Goal: Find specific page/section: Find specific page/section

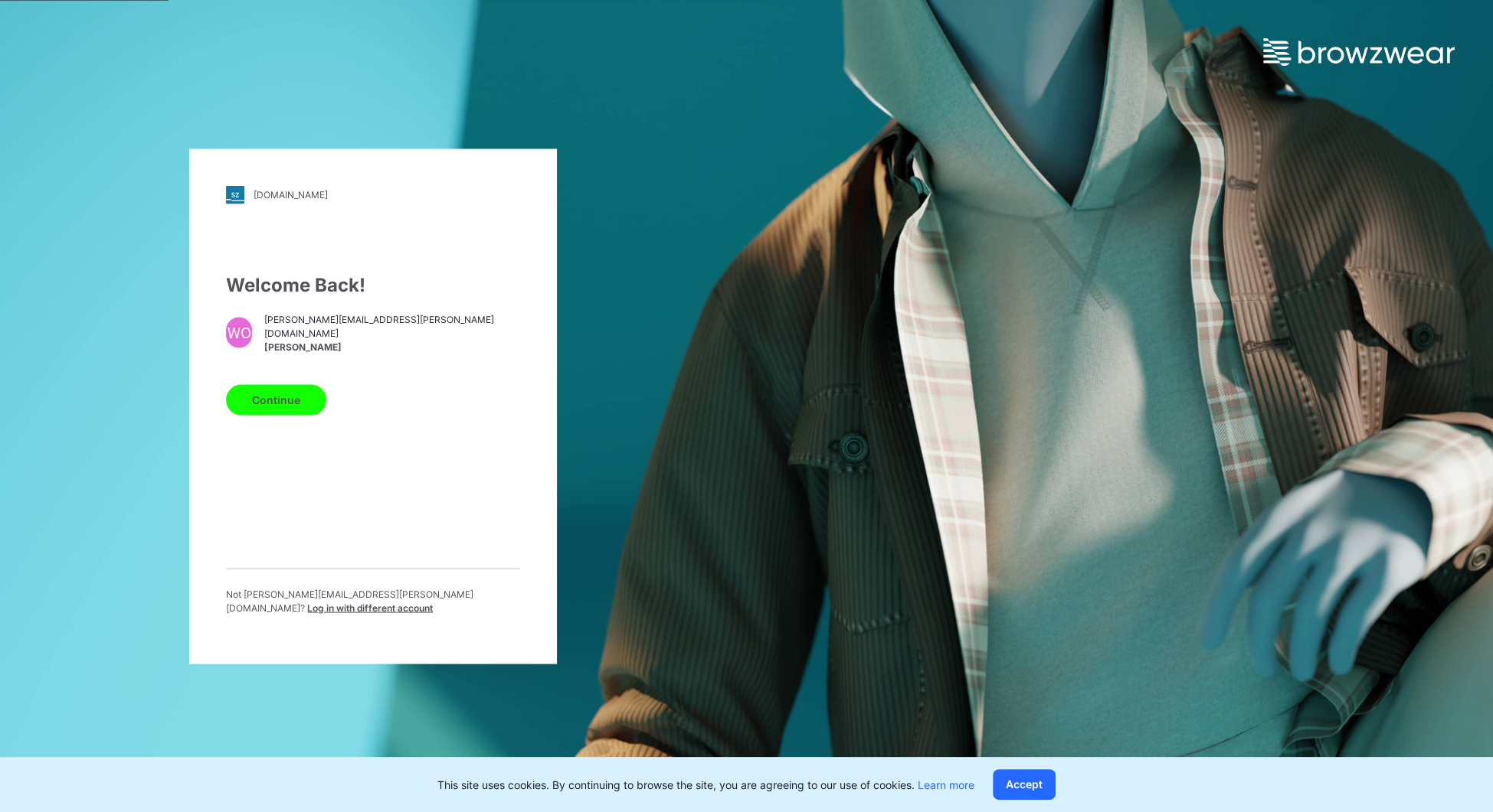
click at [293, 400] on button "Continue" at bounding box center [276, 399] width 100 height 30
click at [268, 403] on button "Continue" at bounding box center [276, 399] width 100 height 30
click at [299, 412] on button "Continue" at bounding box center [276, 399] width 100 height 30
click at [270, 403] on button "Continue" at bounding box center [276, 399] width 100 height 30
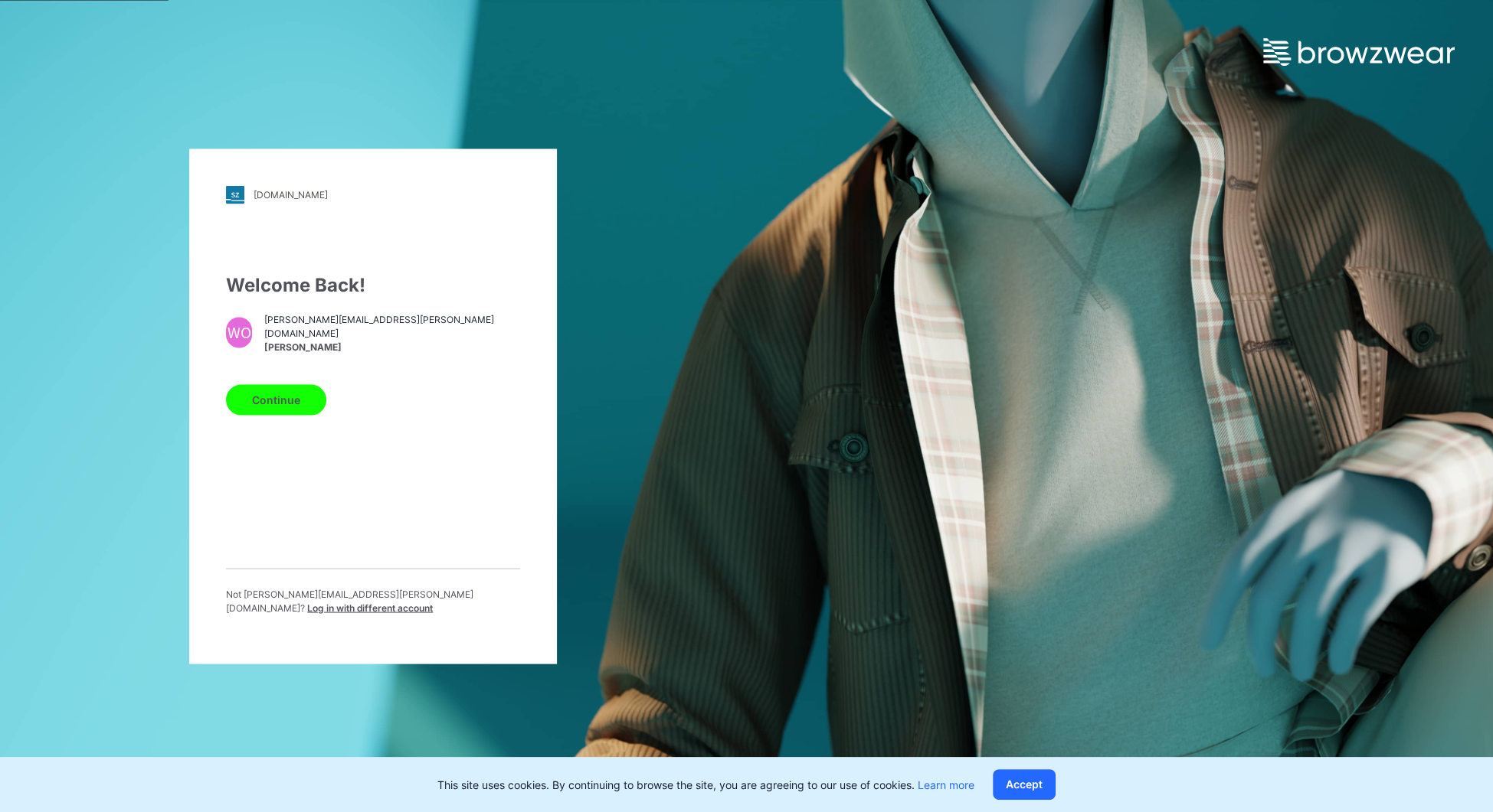
click at [286, 410] on button "Continue" at bounding box center [276, 399] width 100 height 30
click at [283, 407] on button "Continue" at bounding box center [276, 399] width 100 height 30
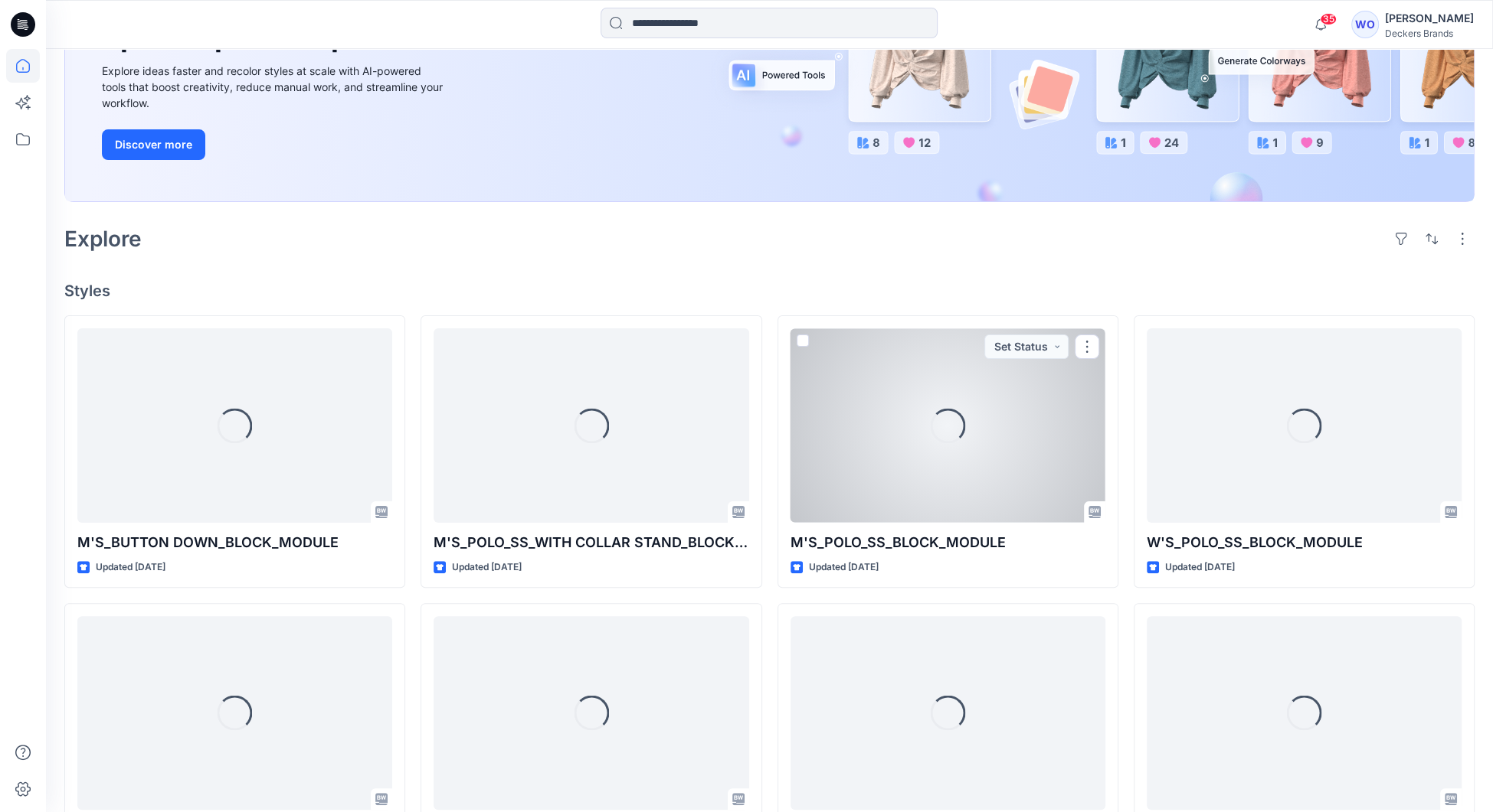
scroll to position [198, 0]
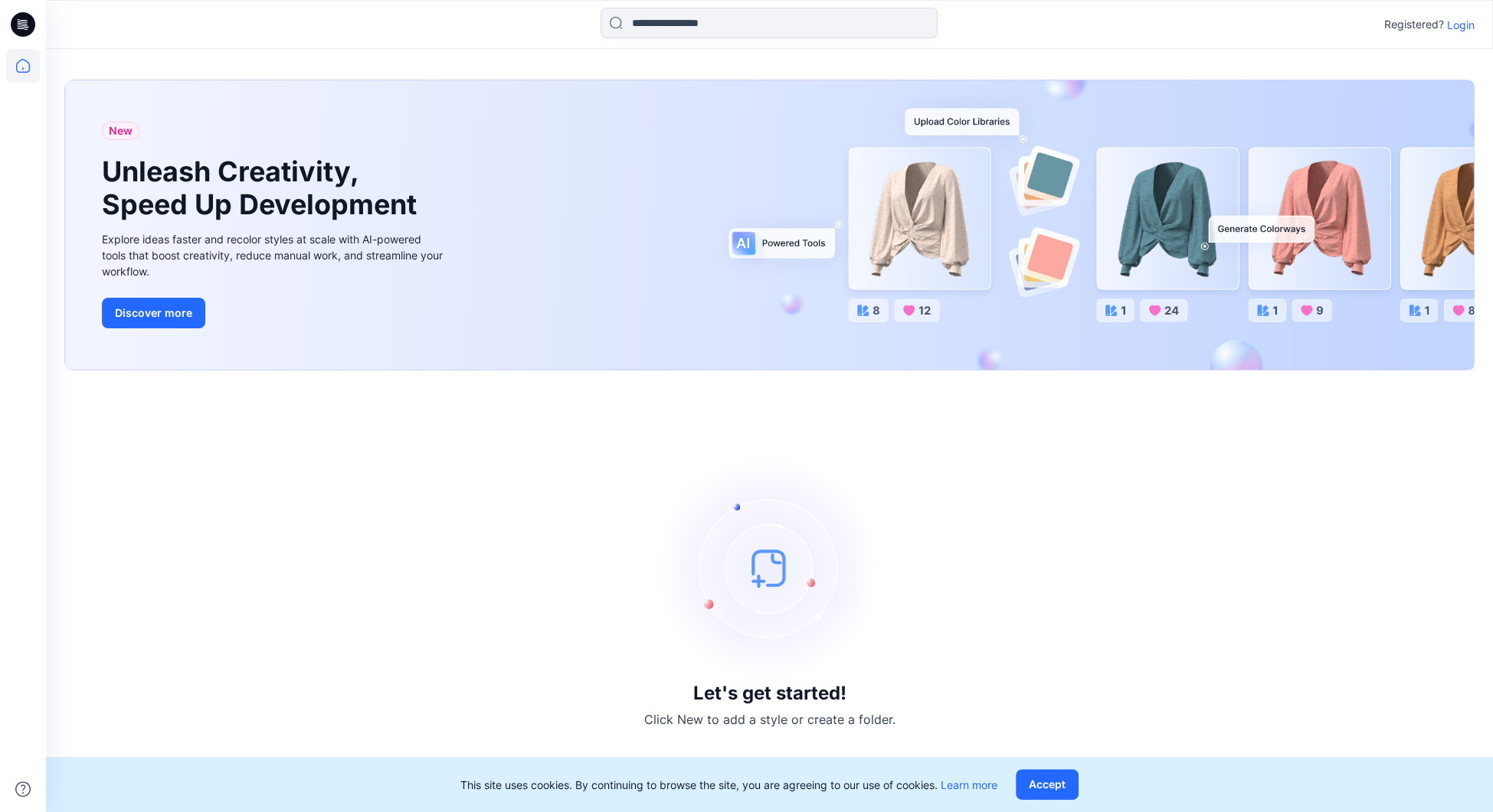
click at [1458, 30] on p "Login" at bounding box center [1460, 24] width 28 height 16
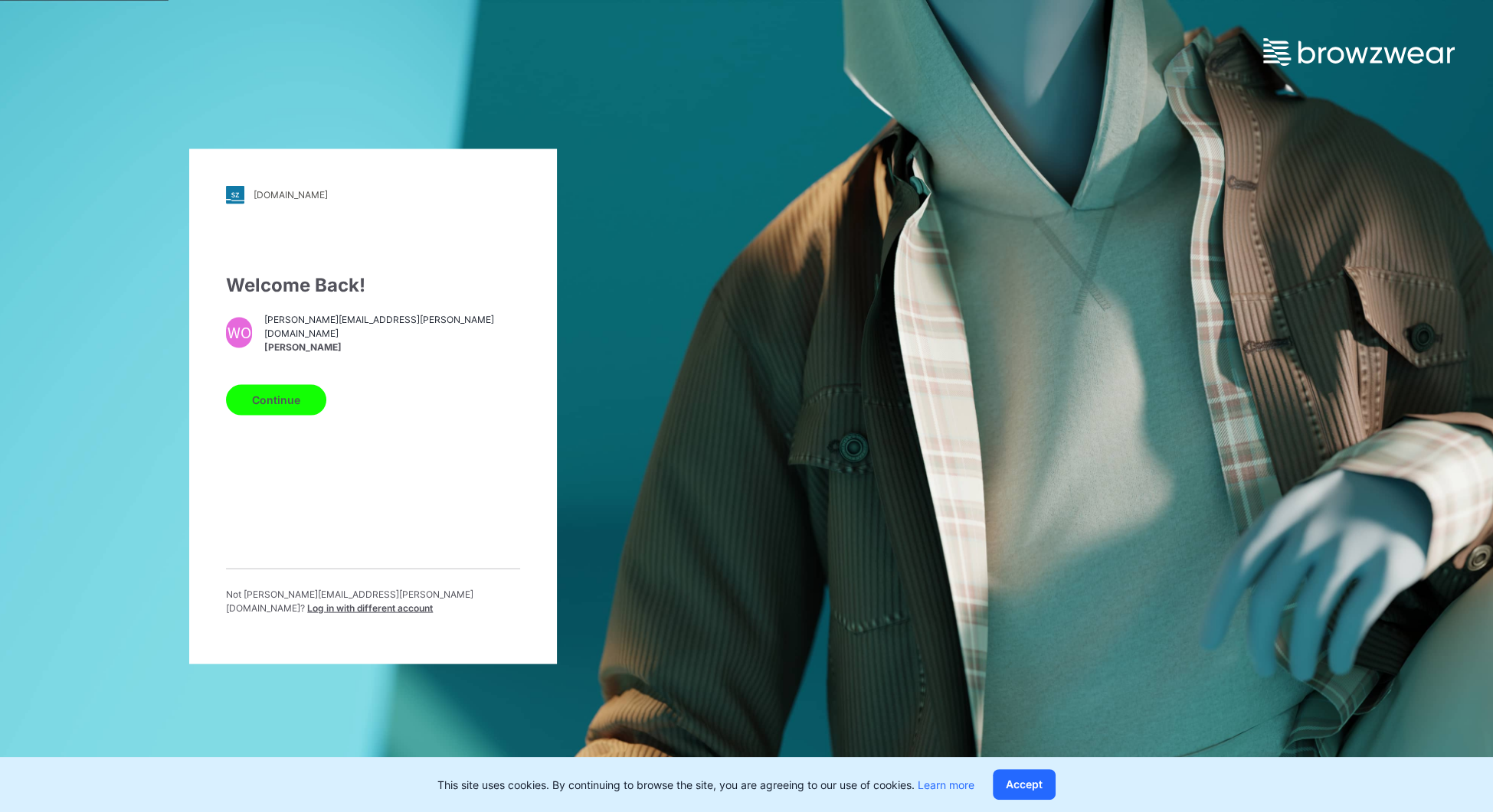
click at [285, 397] on button "Continue" at bounding box center [276, 399] width 100 height 30
click at [284, 404] on button "Continue" at bounding box center [276, 399] width 100 height 30
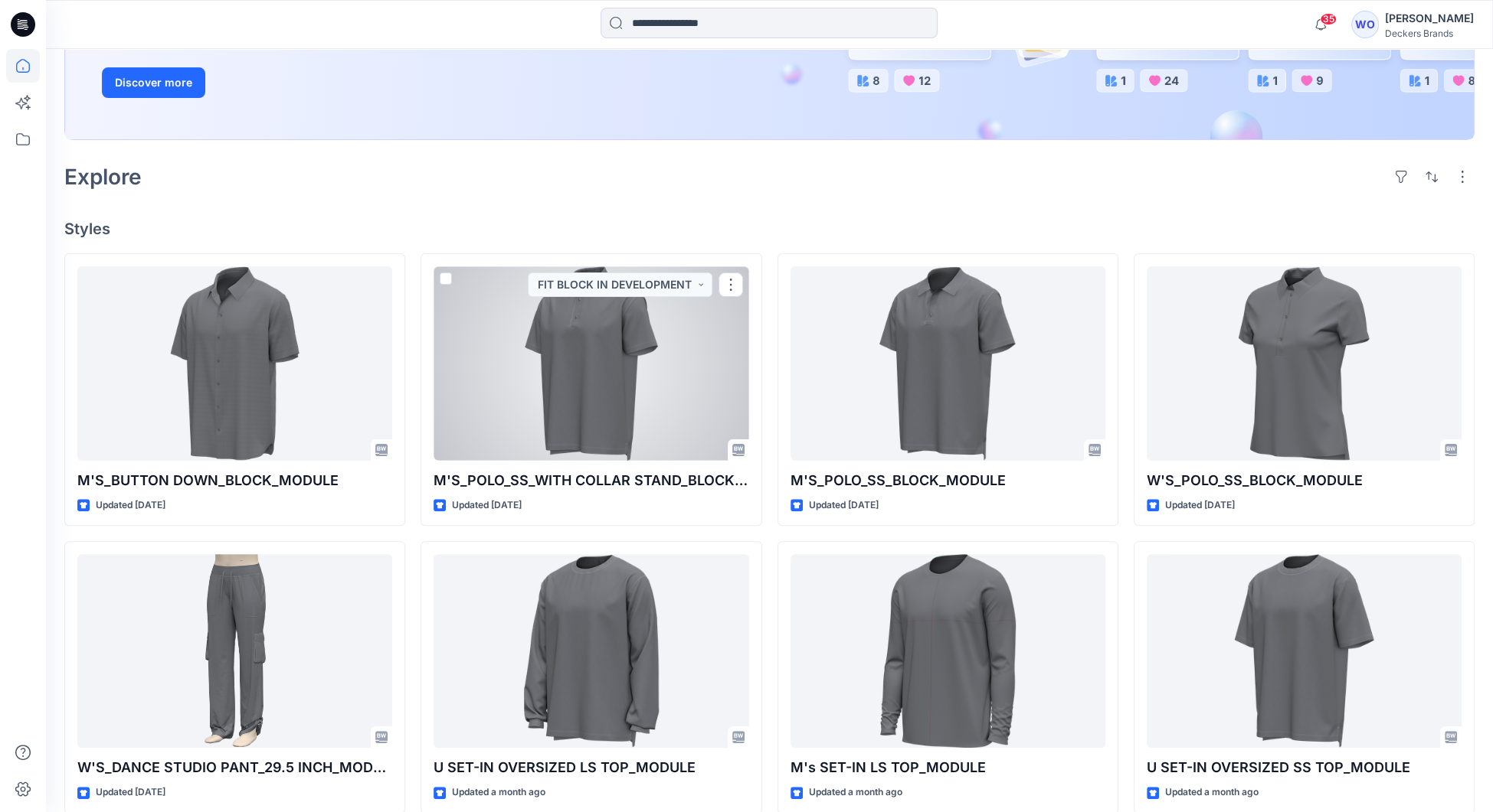
scroll to position [286, 0]
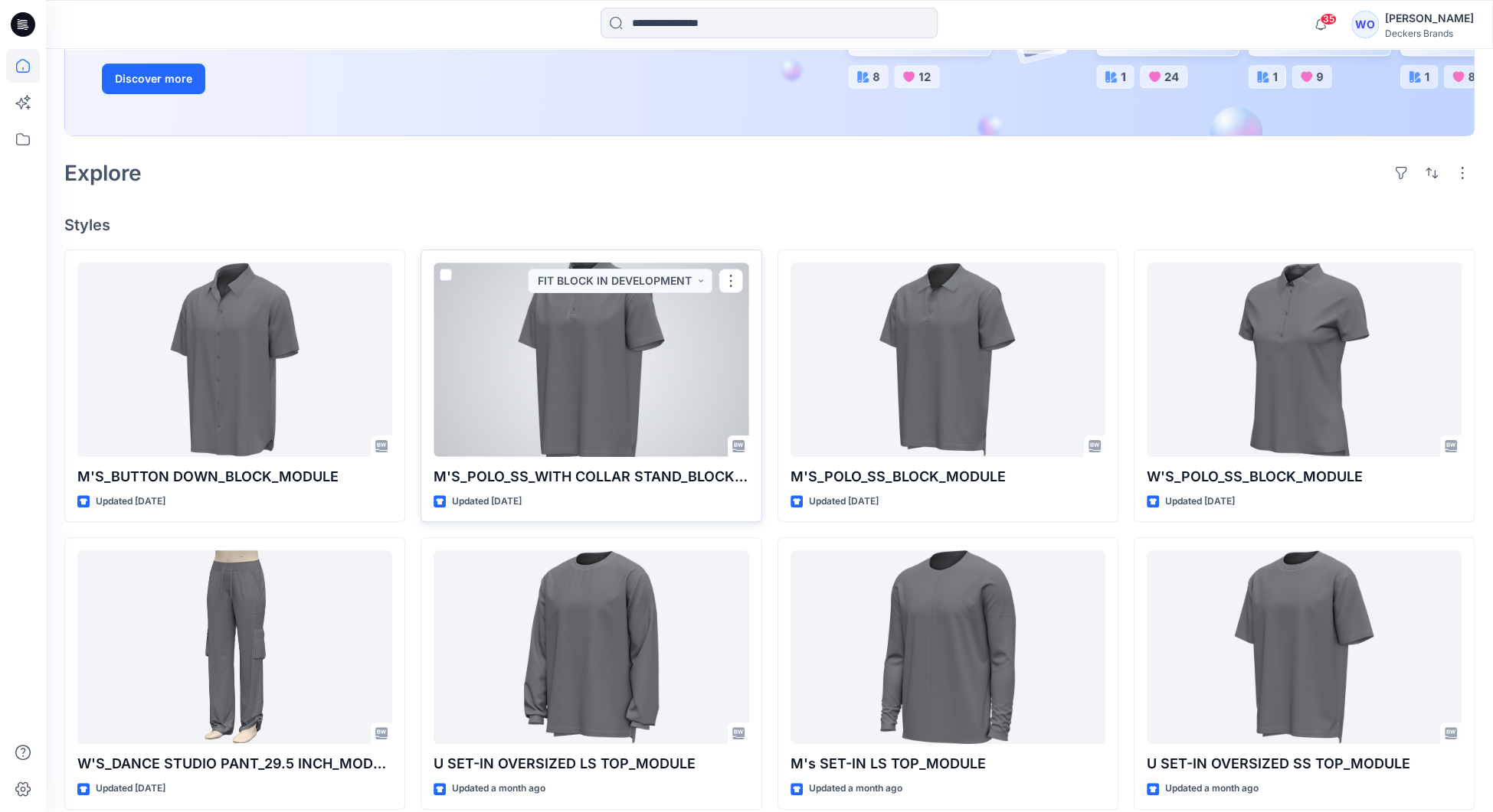
click at [591, 370] on div at bounding box center [590, 359] width 315 height 193
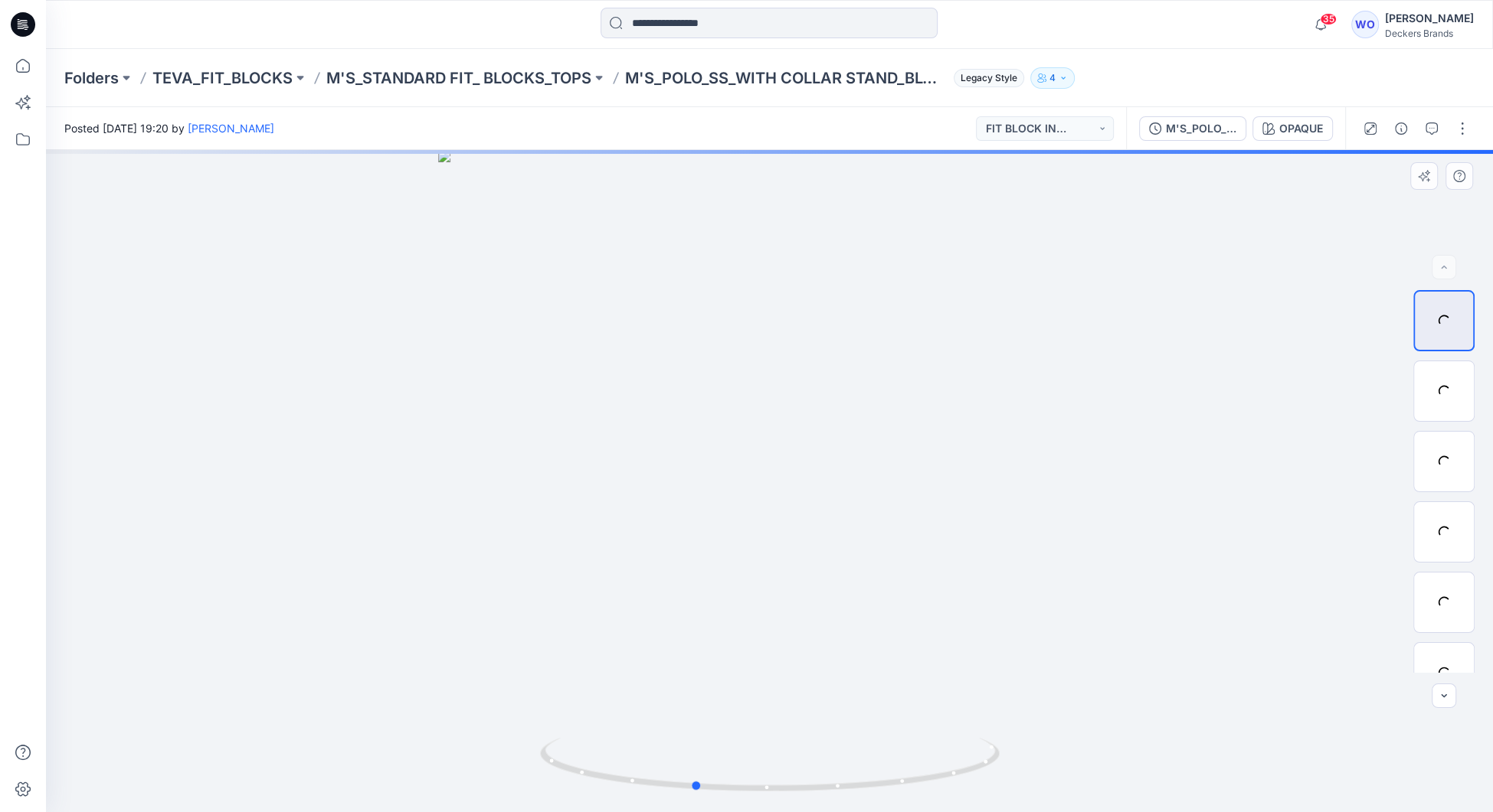
drag, startPoint x: 810, startPoint y: 435, endPoint x: 735, endPoint y: 441, distance: 75.2
click at [734, 441] on div at bounding box center [768, 481] width 1447 height 662
click at [811, 395] on div at bounding box center [768, 481] width 1447 height 662
drag, startPoint x: 770, startPoint y: 416, endPoint x: 831, endPoint y: 416, distance: 61.0
click at [831, 416] on div at bounding box center [768, 481] width 1447 height 662
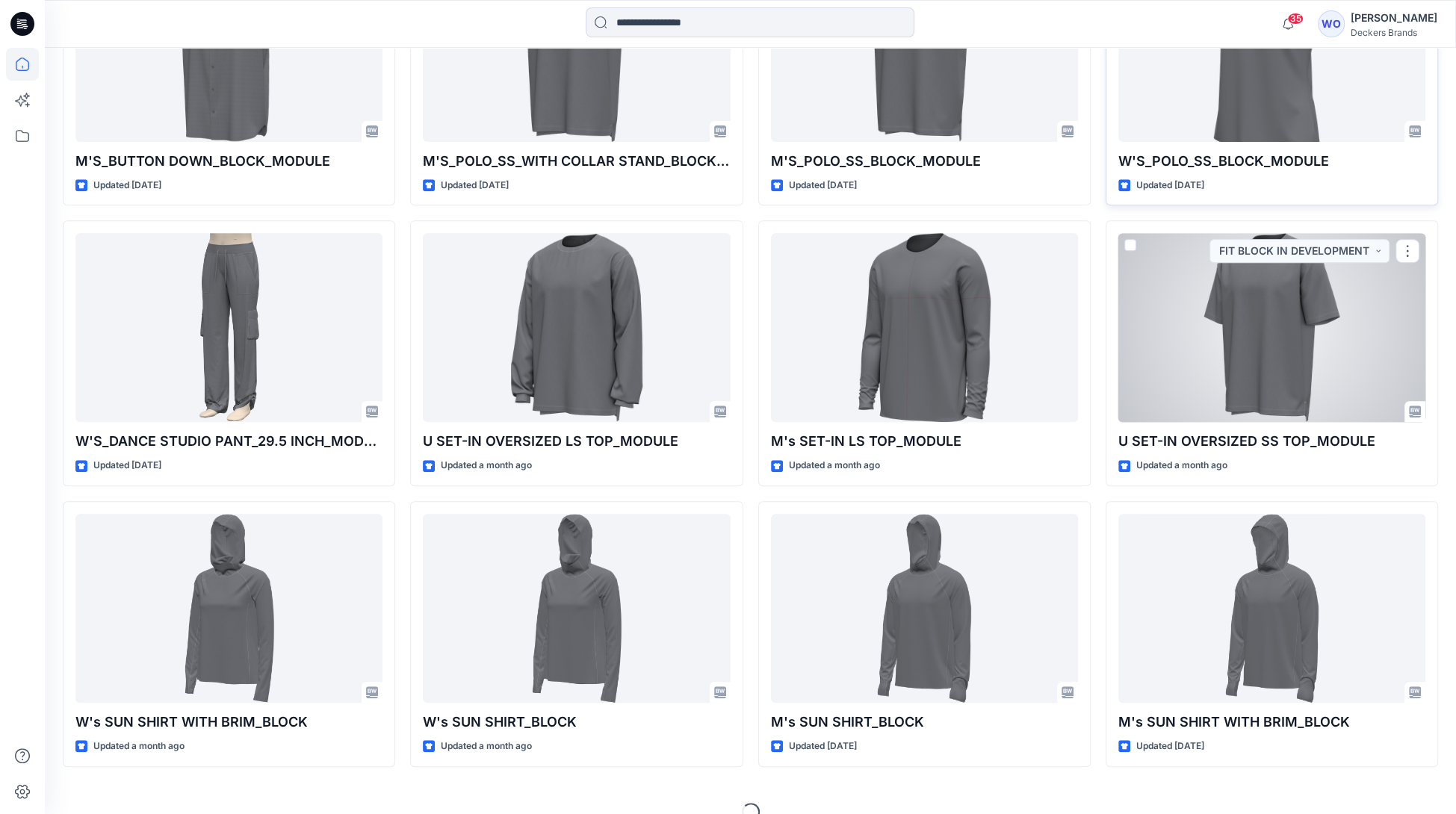
scroll to position [605, 0]
